Goal: Task Accomplishment & Management: Manage account settings

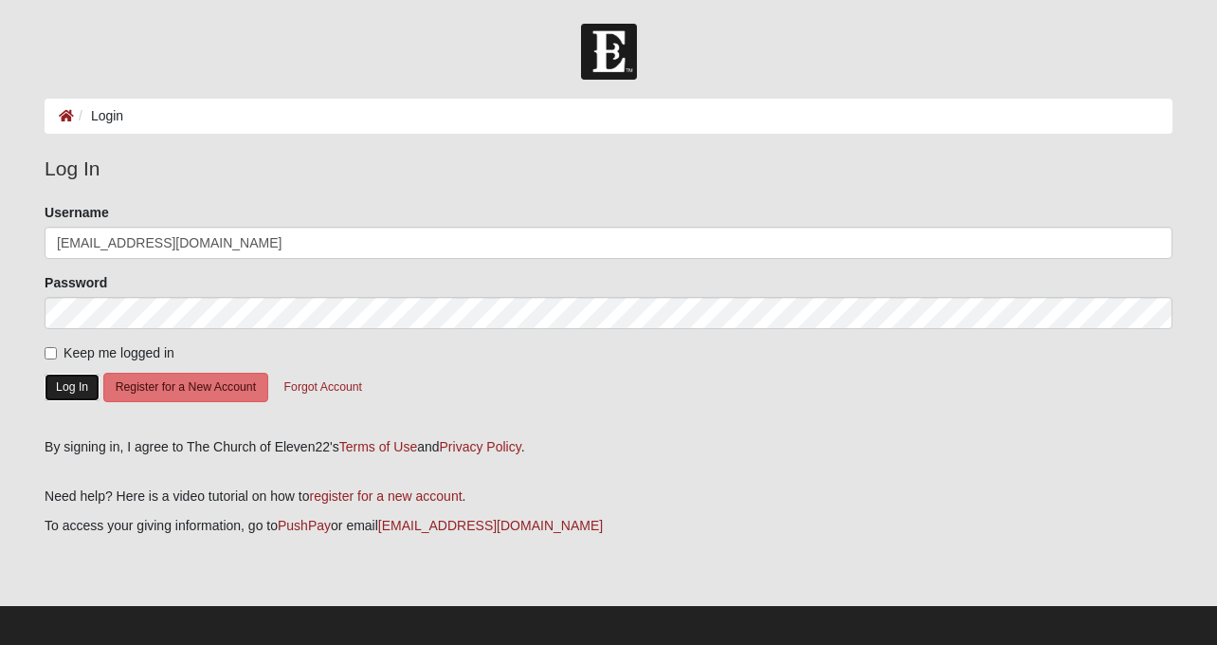
click at [58, 391] on button "Log In" at bounding box center [72, 386] width 55 height 27
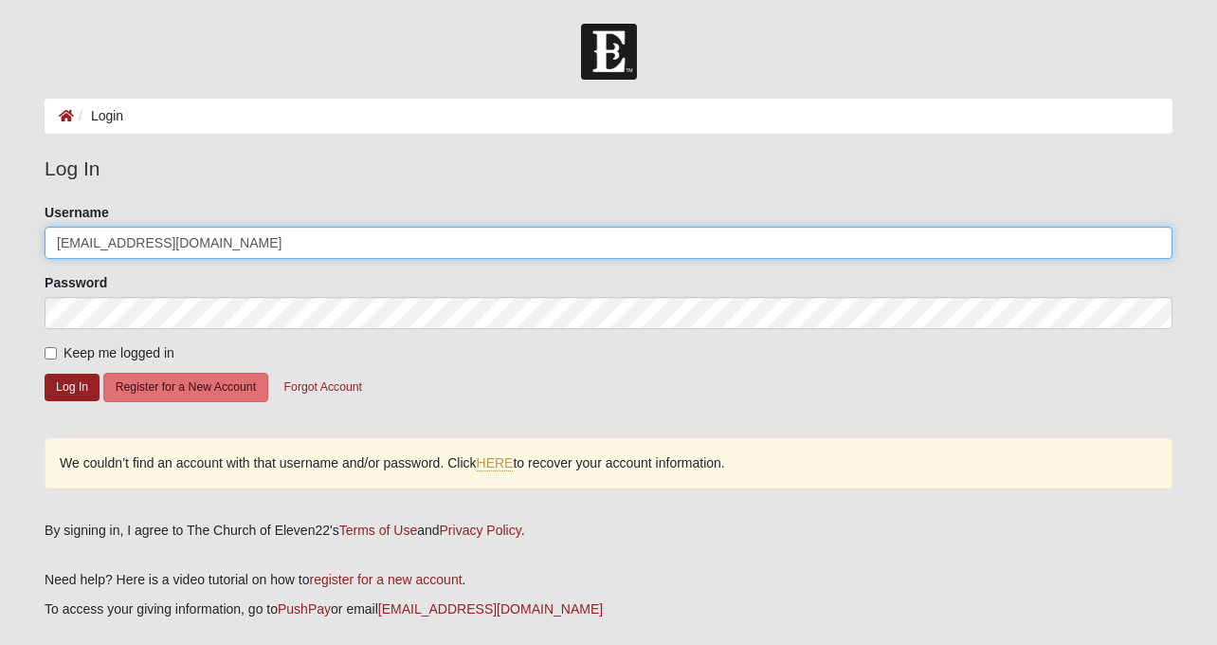
click at [233, 239] on input "Username" at bounding box center [609, 243] width 1128 height 32
type input "TiffanyFredrickson"
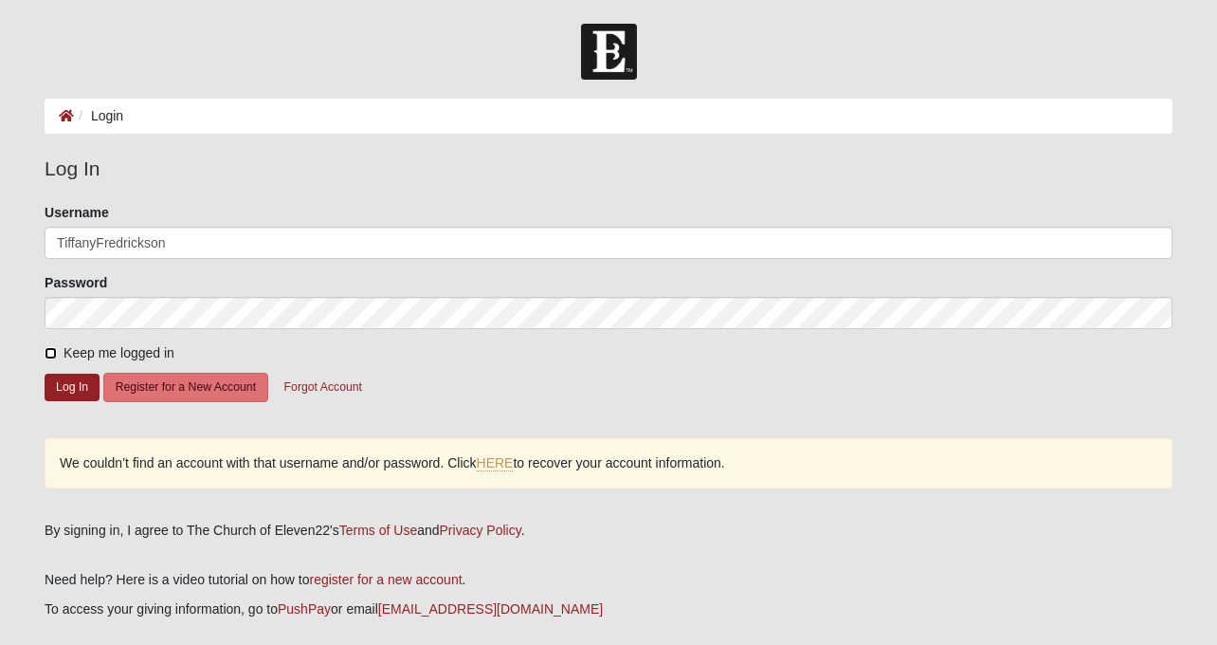
click at [52, 355] on input "Keep me logged in" at bounding box center [51, 353] width 12 height 12
checkbox input "true"
click at [52, 378] on button "Log In" at bounding box center [72, 386] width 55 height 27
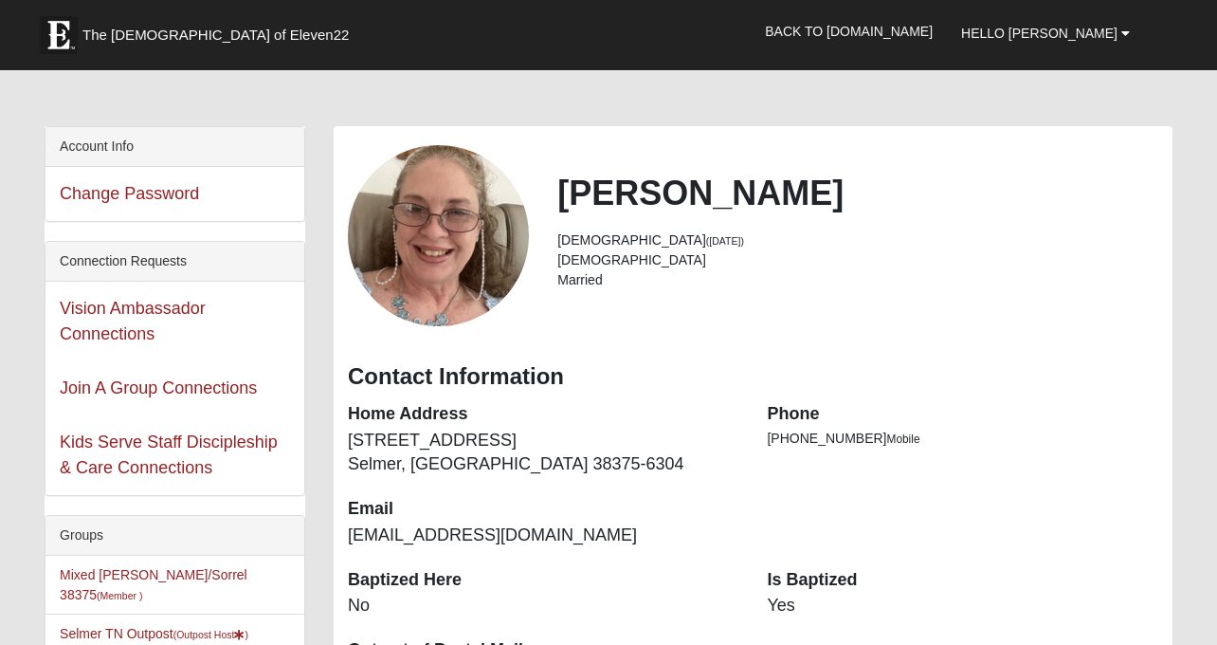
scroll to position [336, 0]
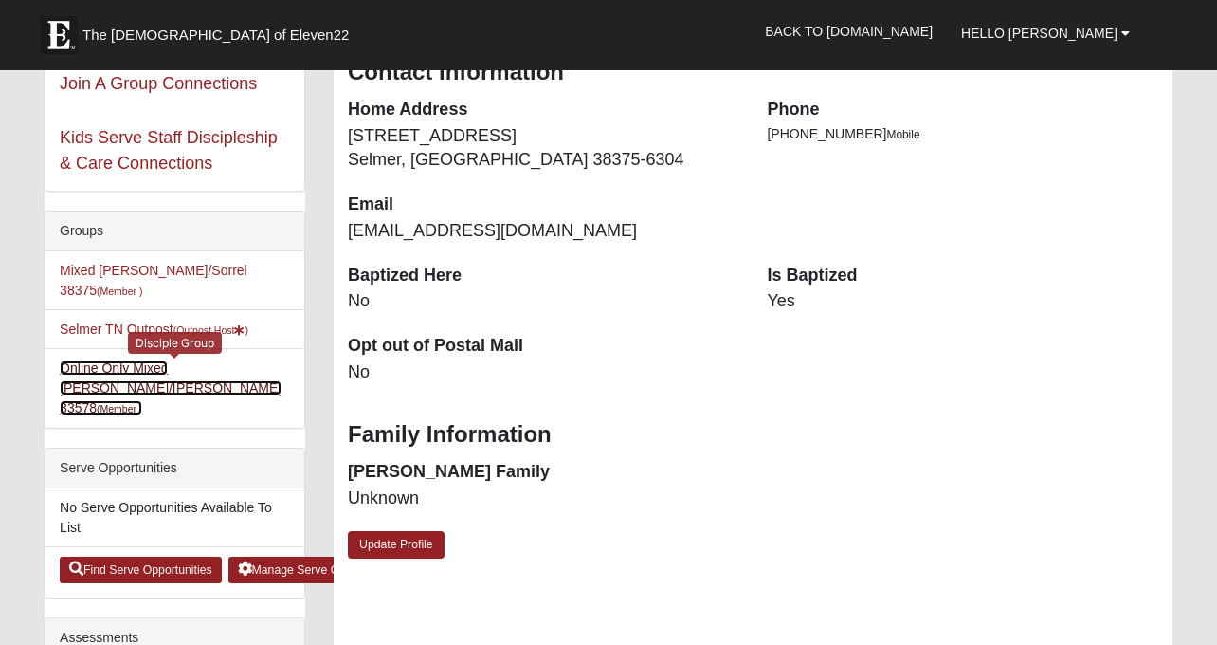
click at [201, 368] on link "Online Only Mixed [PERSON_NAME]/[PERSON_NAME] 33578 (Member )" at bounding box center [171, 387] width 222 height 55
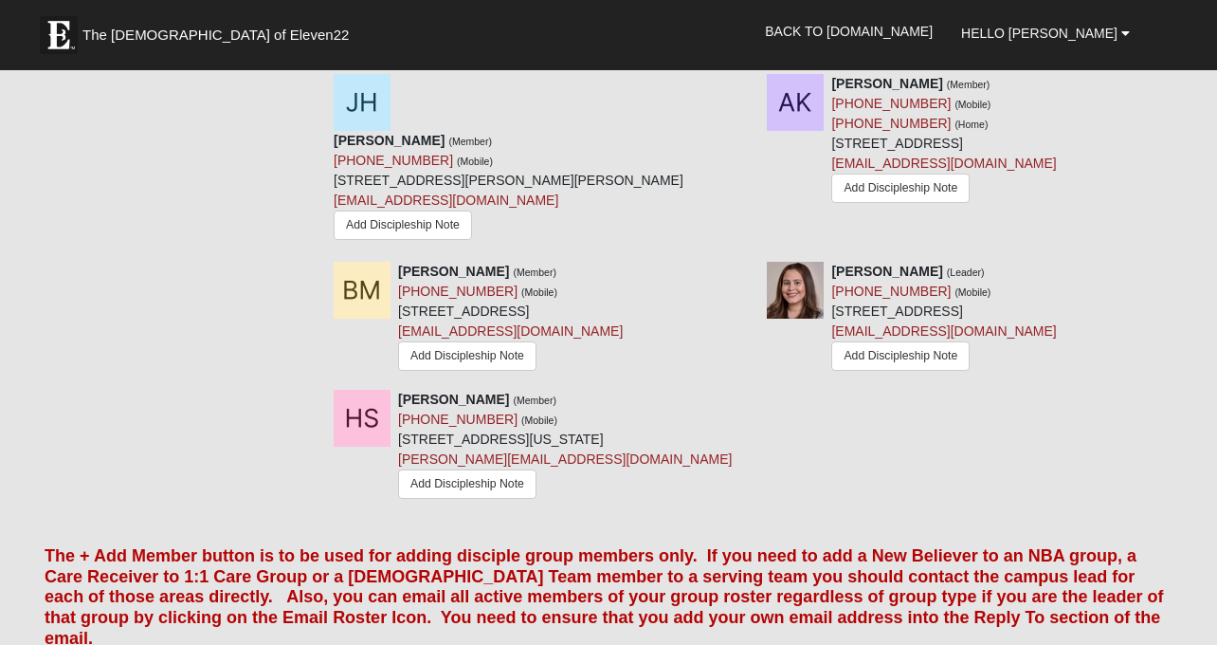
scroll to position [1276, 0]
